Goal: Information Seeking & Learning: Learn about a topic

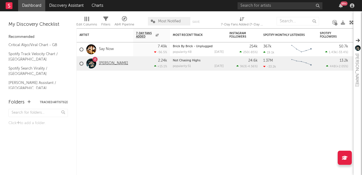
click at [107, 63] on link "[PERSON_NAME]" at bounding box center [113, 63] width 29 height 5
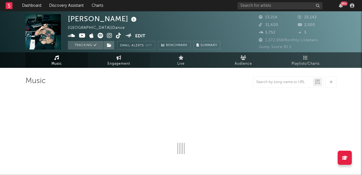
click at [117, 63] on span "Engagement" at bounding box center [118, 64] width 23 height 7
select select "1w"
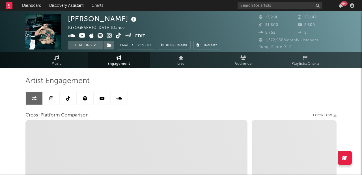
click at [52, 98] on icon at bounding box center [51, 98] width 4 height 5
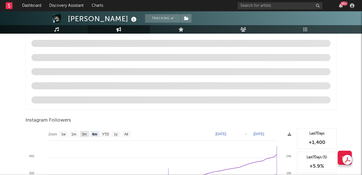
scroll to position [596, 0]
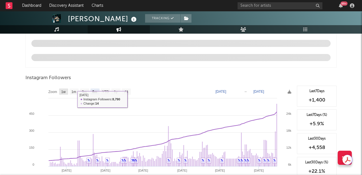
click at [63, 92] on text "1w" at bounding box center [63, 92] width 5 height 4
select select "1w"
type input "[DATE]"
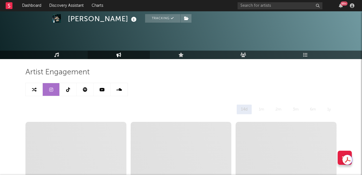
scroll to position [0, 0]
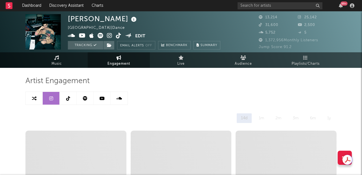
click at [70, 98] on link at bounding box center [68, 98] width 17 height 13
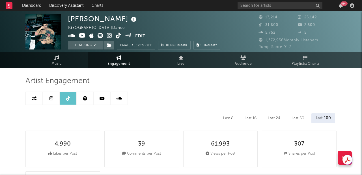
select select "6m"
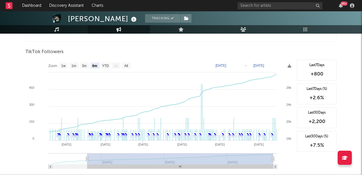
scroll to position [517, 0]
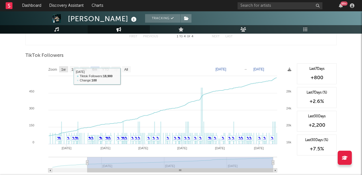
click at [64, 71] on text "1w" at bounding box center [63, 70] width 5 height 4
select select "1w"
type input "[DATE]"
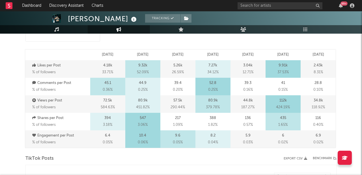
scroll to position [0, 0]
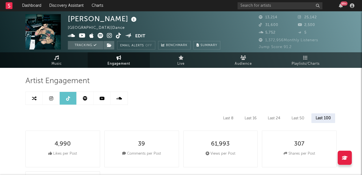
click at [100, 102] on link at bounding box center [102, 98] width 17 height 13
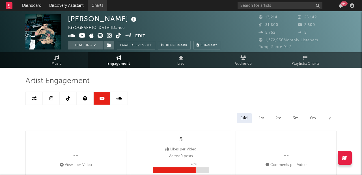
select select "6m"
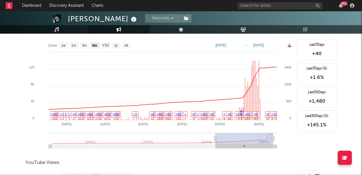
scroll to position [474, 0]
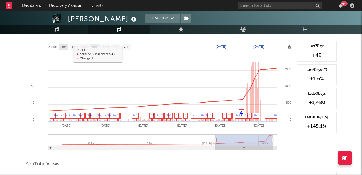
click at [62, 48] on text "1w" at bounding box center [63, 47] width 5 height 4
select select "1w"
type input "[DATE]"
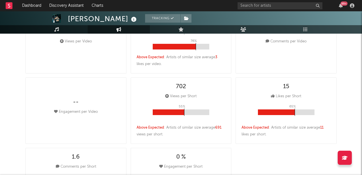
scroll to position [0, 0]
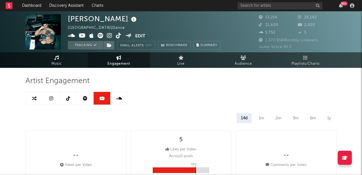
click at [85, 100] on icon at bounding box center [85, 98] width 5 height 5
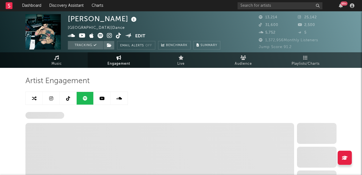
select select "6m"
select select "1w"
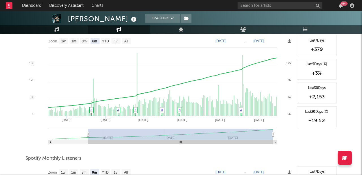
scroll to position [48, 0]
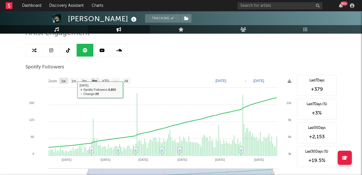
click at [67, 81] on rect at bounding box center [63, 81] width 9 height 6
select select "1w"
type input "[DATE]"
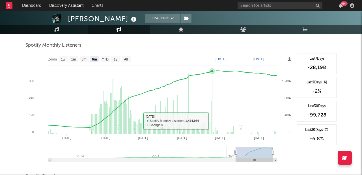
scroll to position [191, 0]
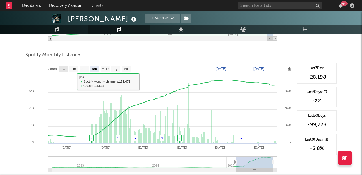
click at [64, 68] on text "1w" at bounding box center [63, 69] width 5 height 4
select select "1w"
type input "[DATE]"
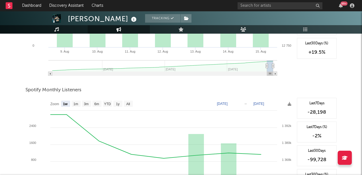
scroll to position [0, 0]
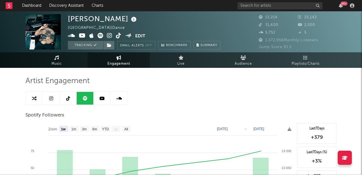
click at [115, 97] on link at bounding box center [119, 98] width 17 height 13
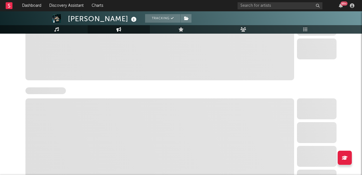
select select "6m"
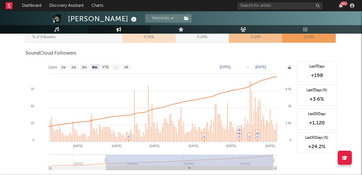
scroll to position [324, 0]
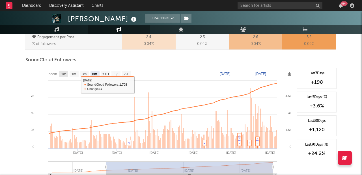
click at [63, 72] on text "1w" at bounding box center [63, 74] width 5 height 4
select select "1w"
type input "[DATE]"
